Goal: Browse casually: Explore the website without a specific task or goal

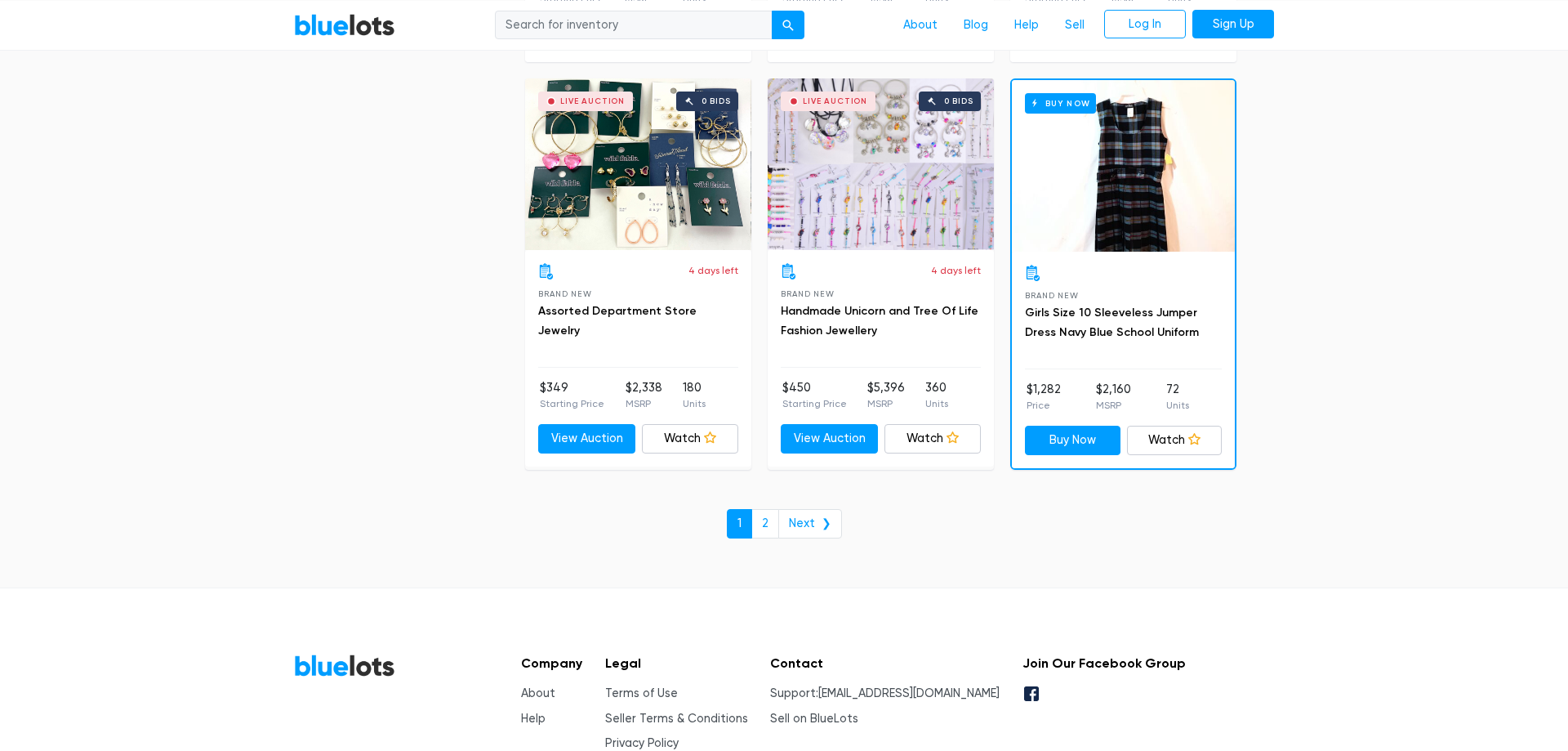
scroll to position [7057, 0]
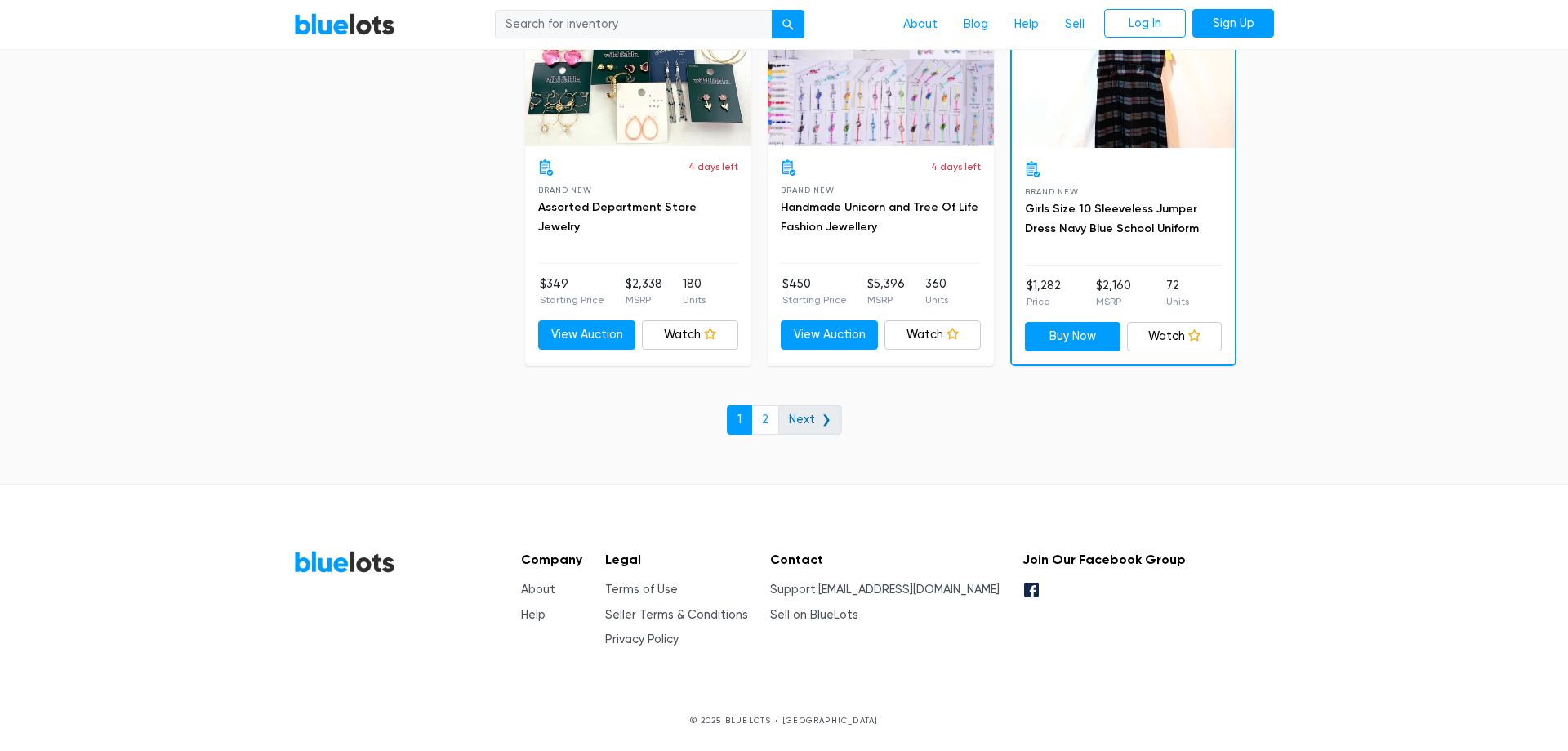
click at [807, 422] on link "Next ❯" at bounding box center [810, 420] width 63 height 29
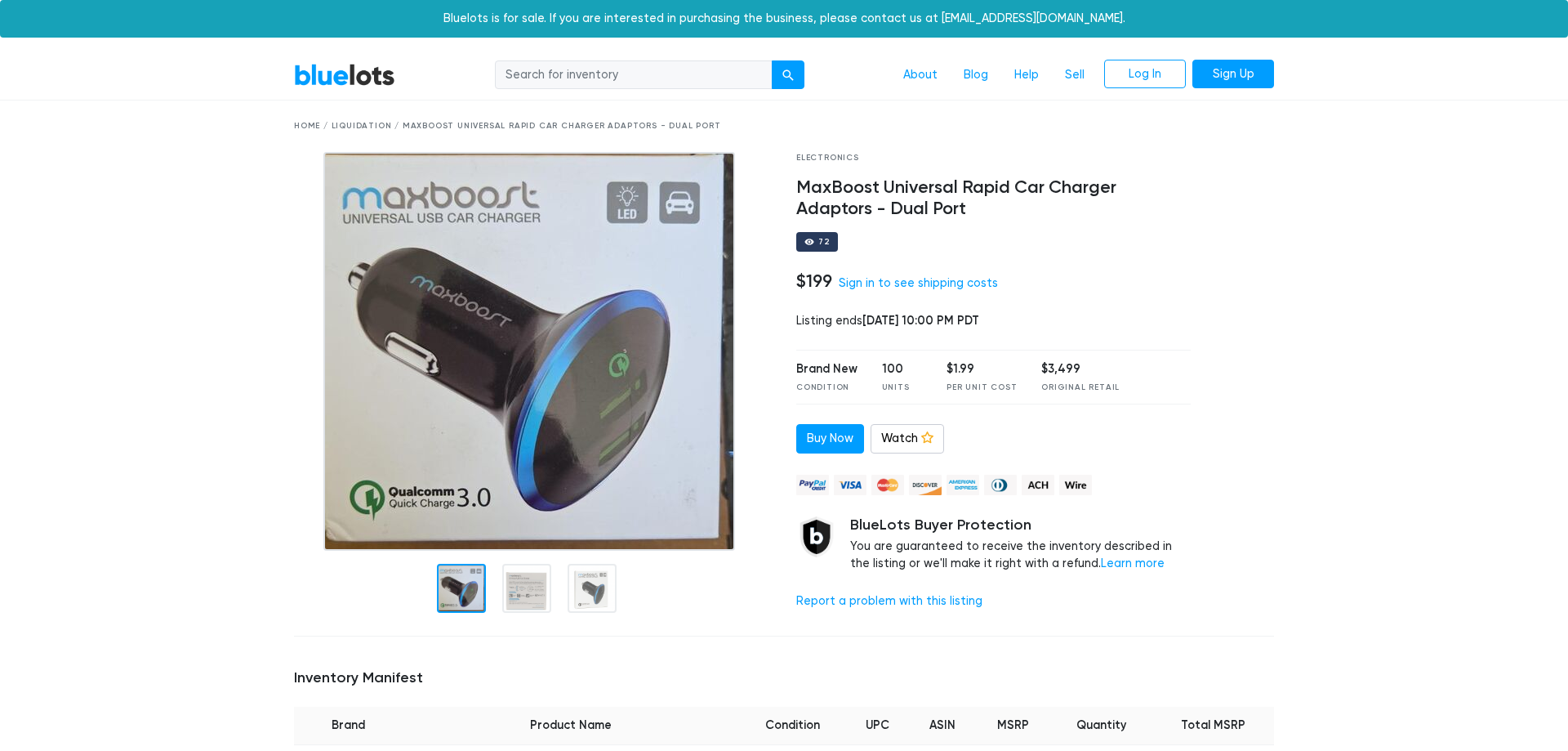
click at [451, 594] on div at bounding box center [461, 588] width 49 height 49
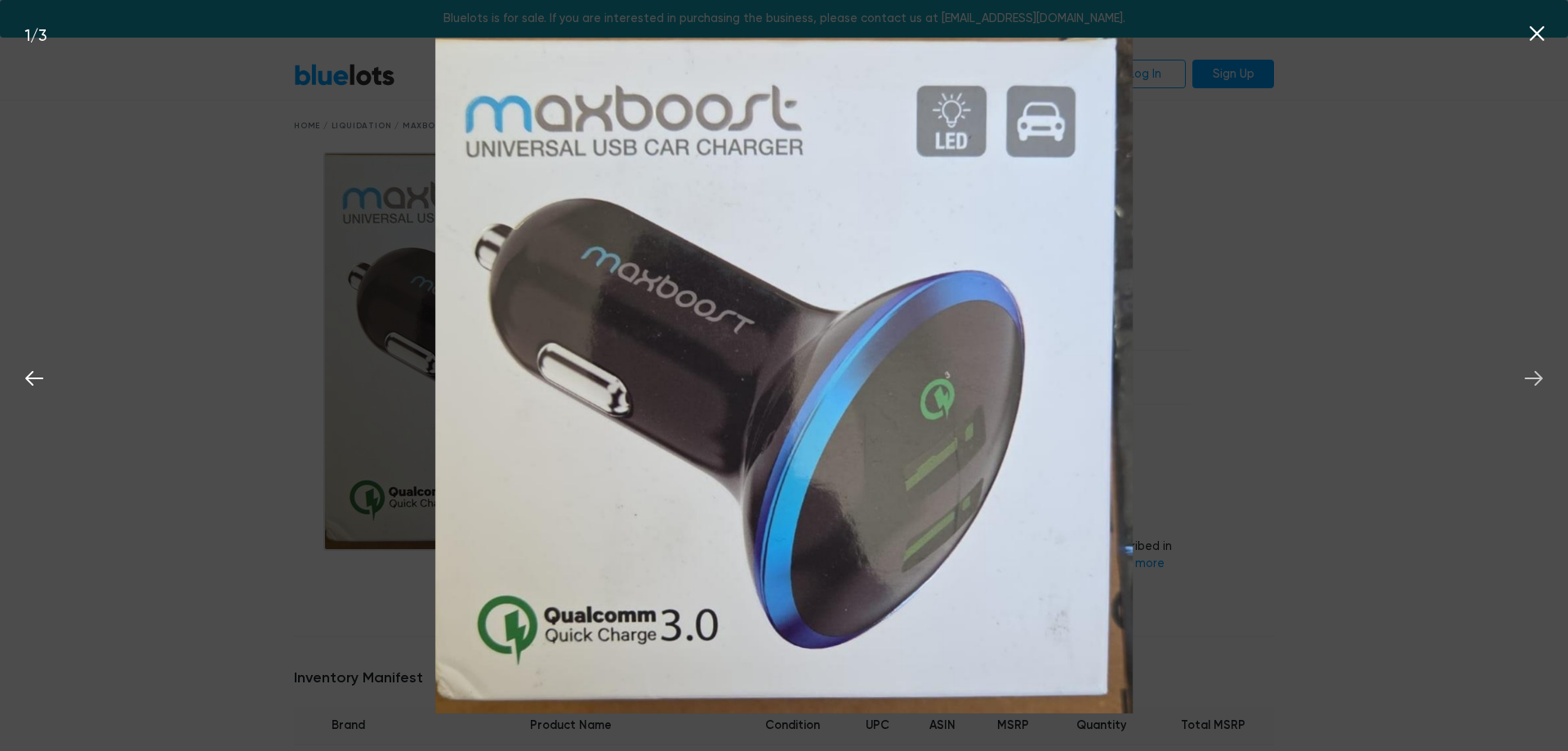
click at [1525, 376] on icon at bounding box center [1533, 378] width 24 height 24
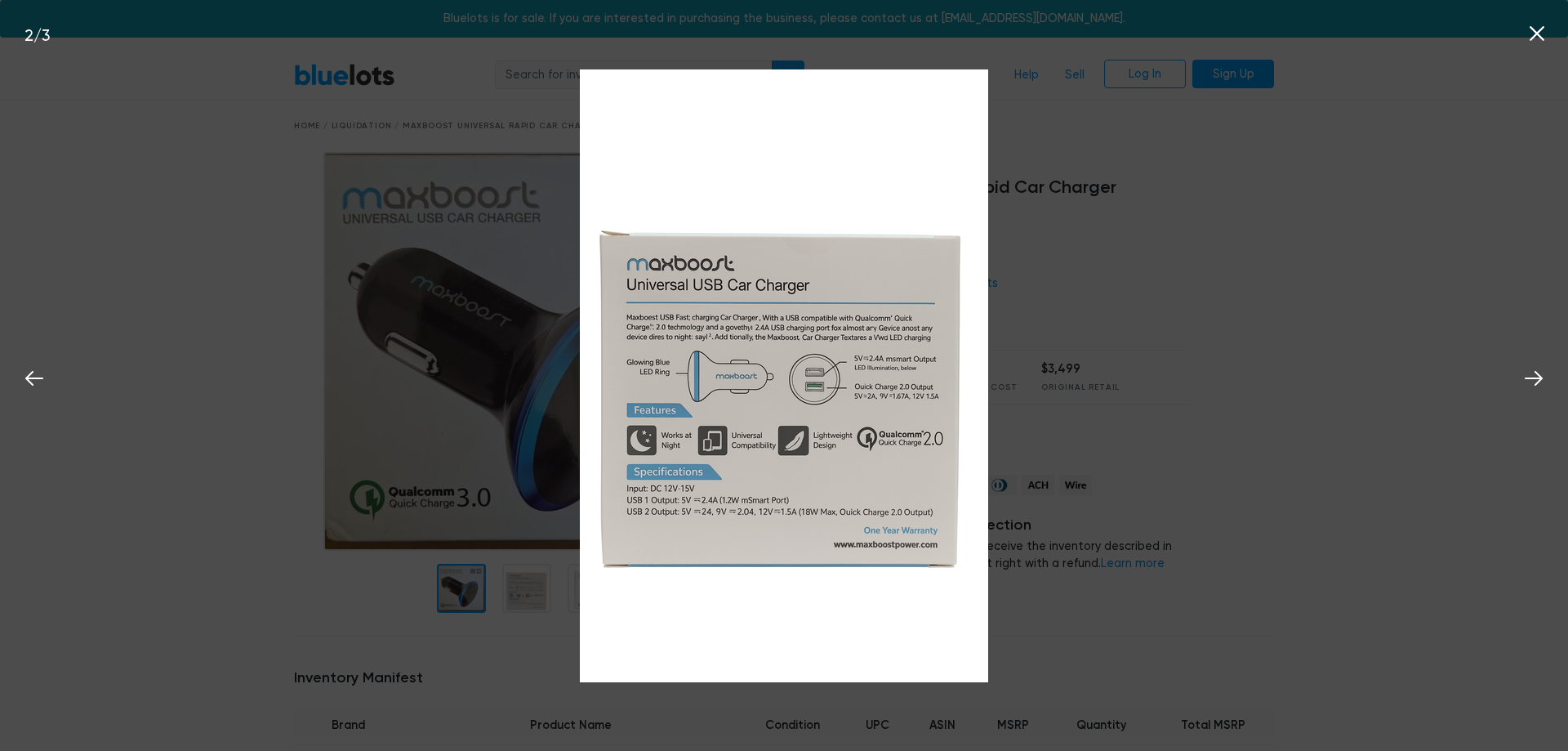
click at [1532, 35] on icon at bounding box center [1536, 33] width 24 height 24
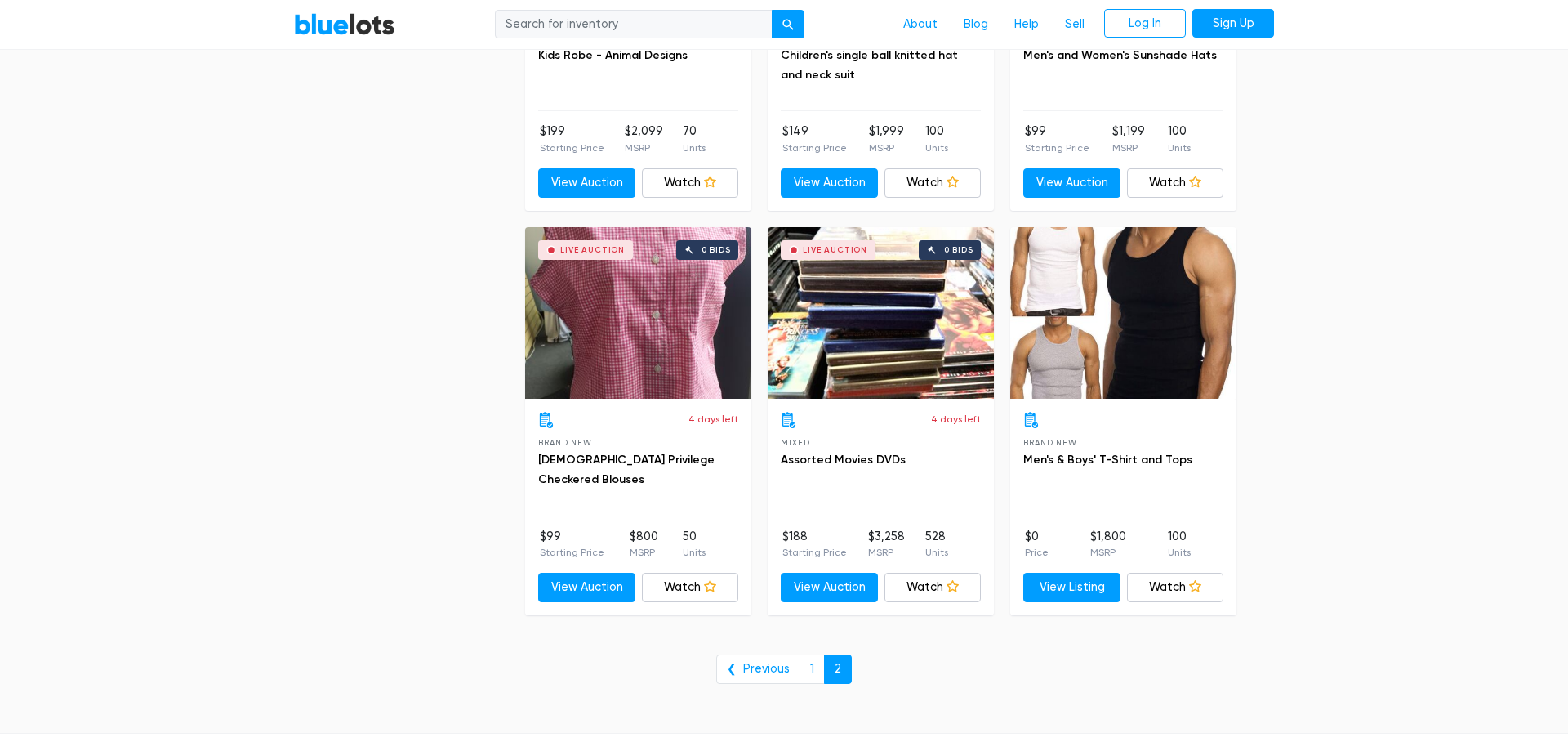
scroll to position [3766, 0]
